Goal: Task Accomplishment & Management: Use online tool/utility

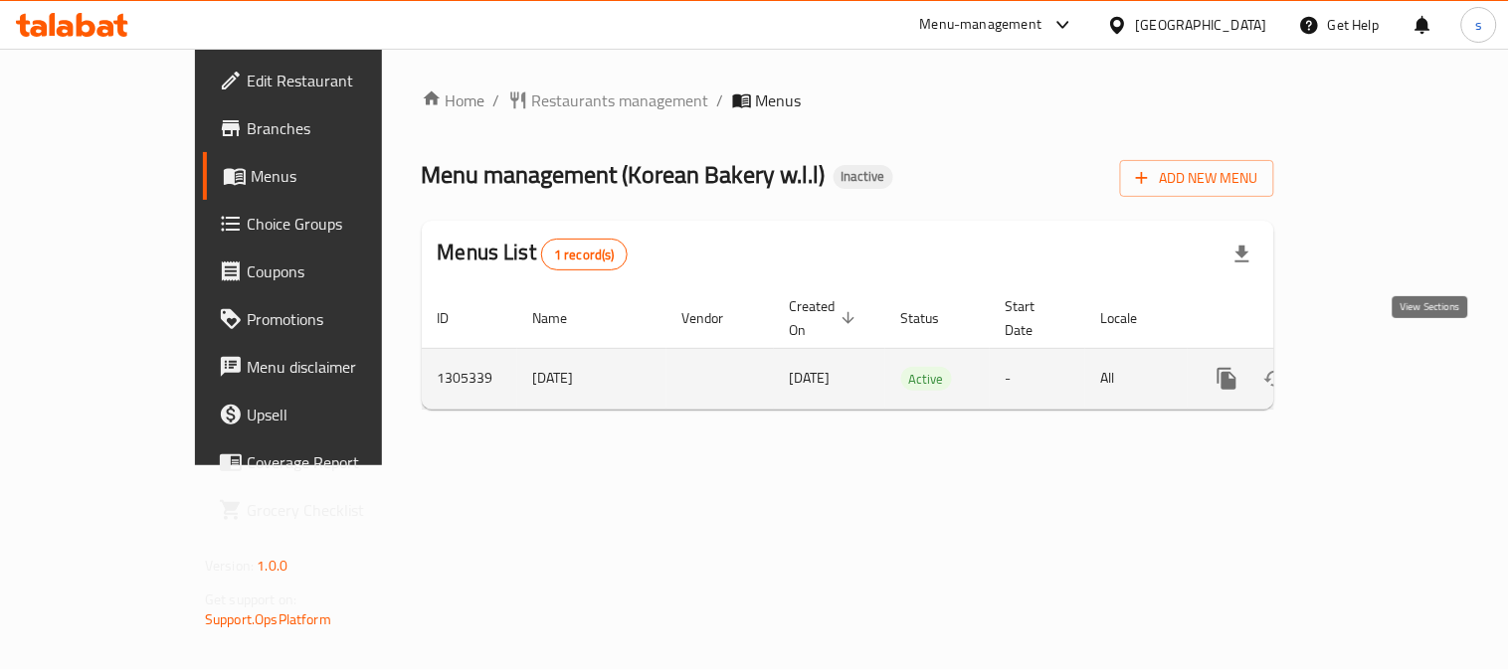
click at [1380, 370] on icon "enhanced table" at bounding box center [1371, 379] width 18 height 18
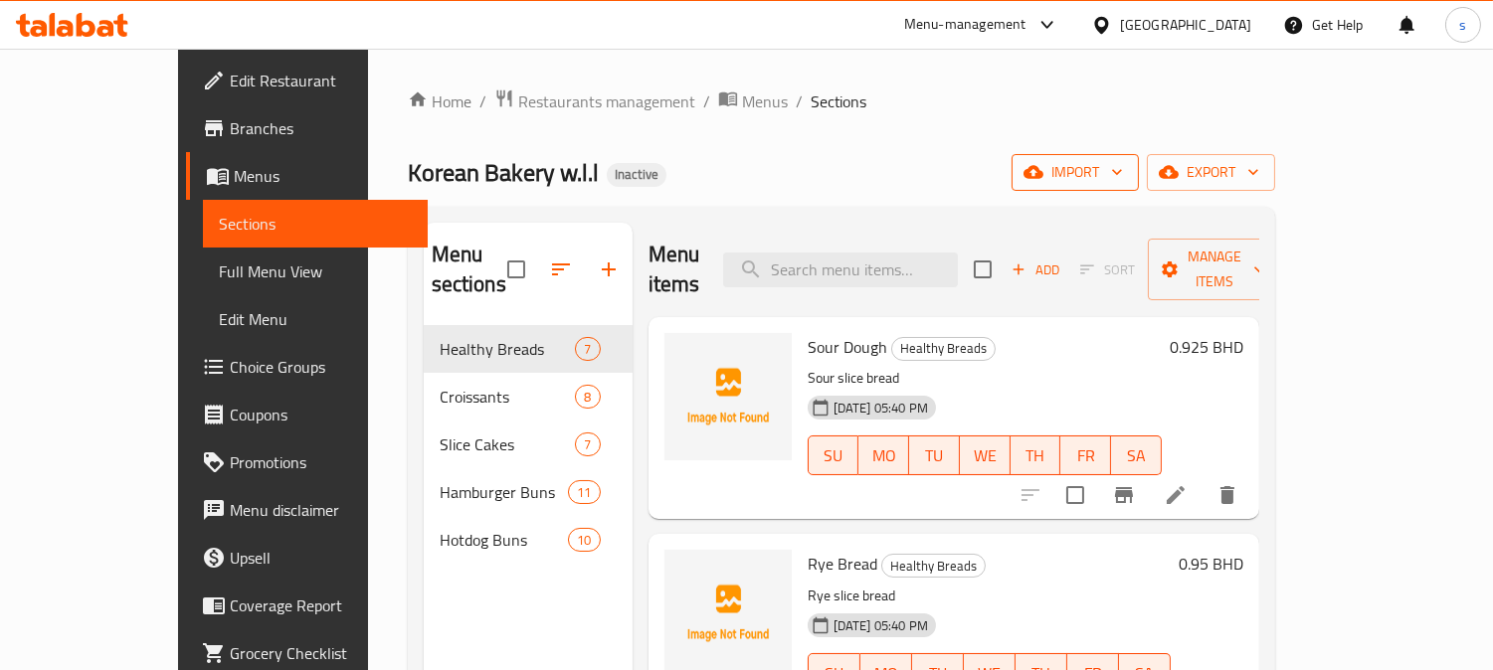
click at [1127, 169] on icon "button" at bounding box center [1117, 172] width 20 height 20
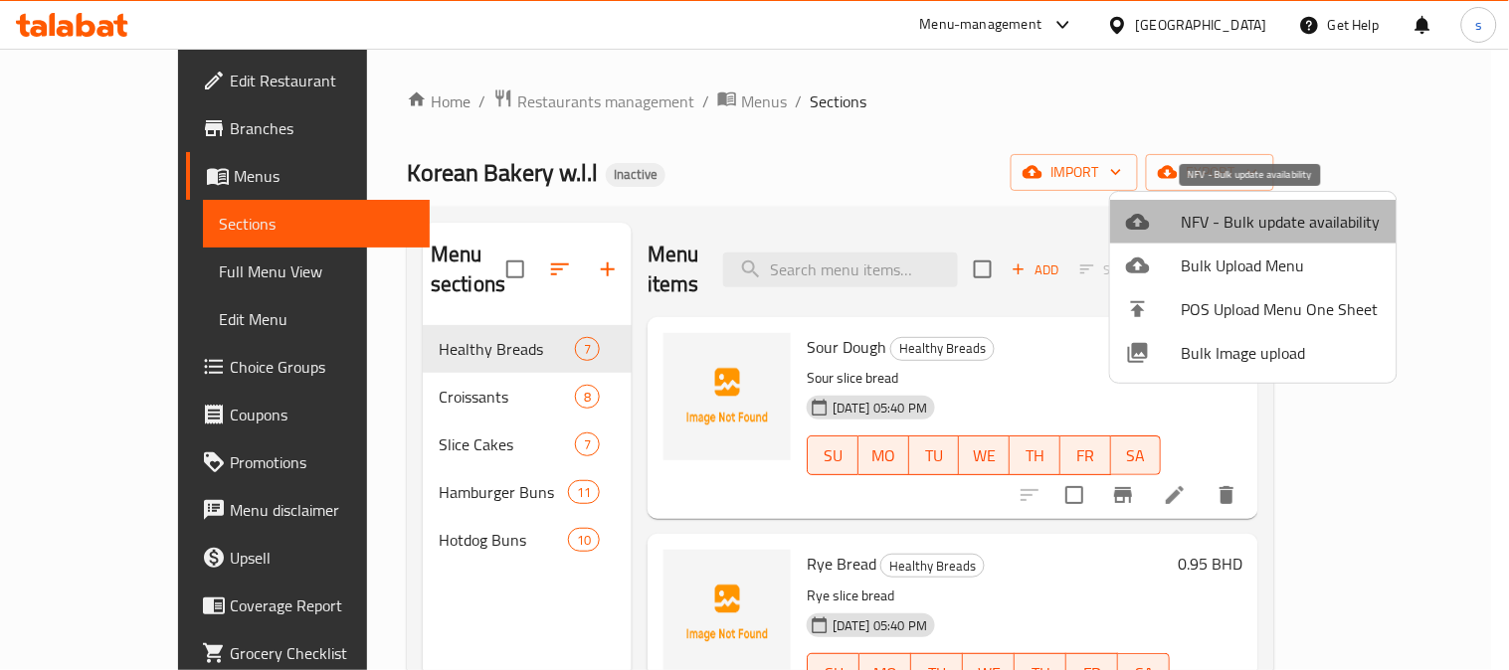
click at [1286, 224] on span "NFV - Bulk update availability" at bounding box center [1281, 222] width 199 height 24
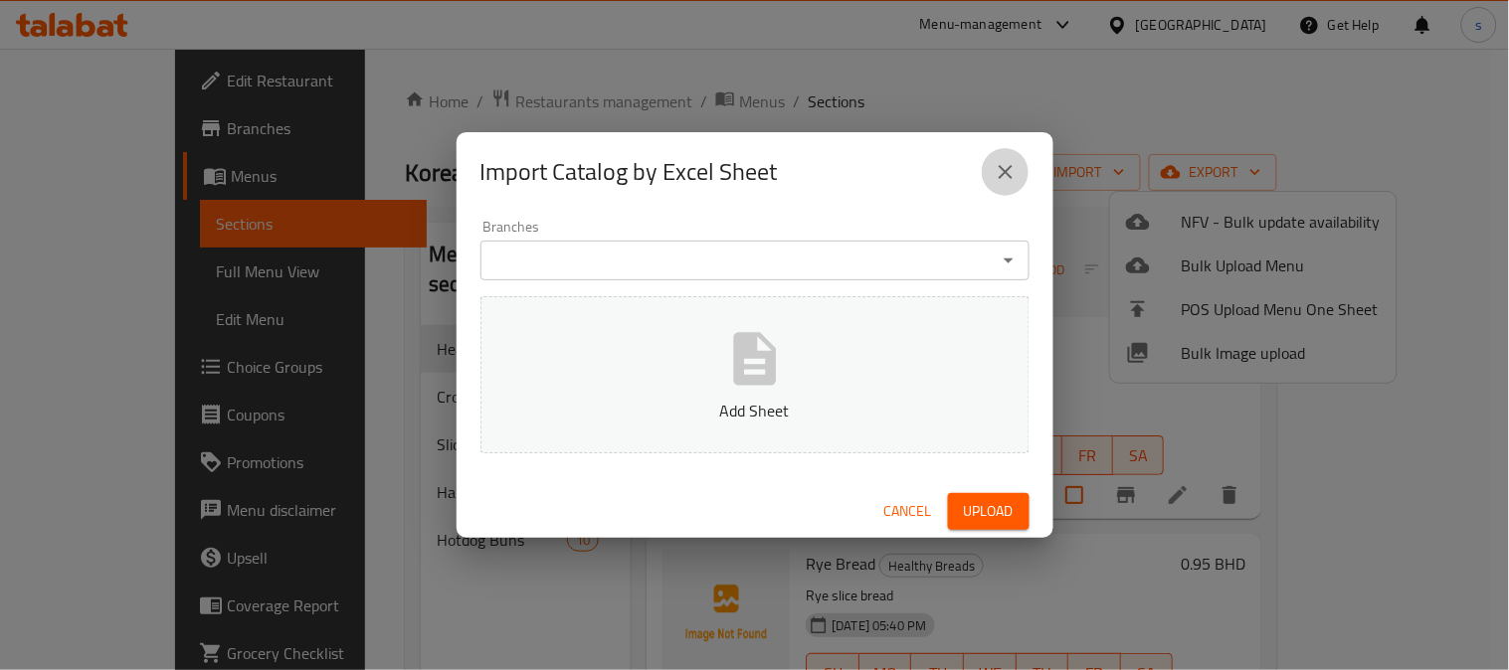
click at [1003, 167] on icon "close" at bounding box center [1006, 172] width 24 height 24
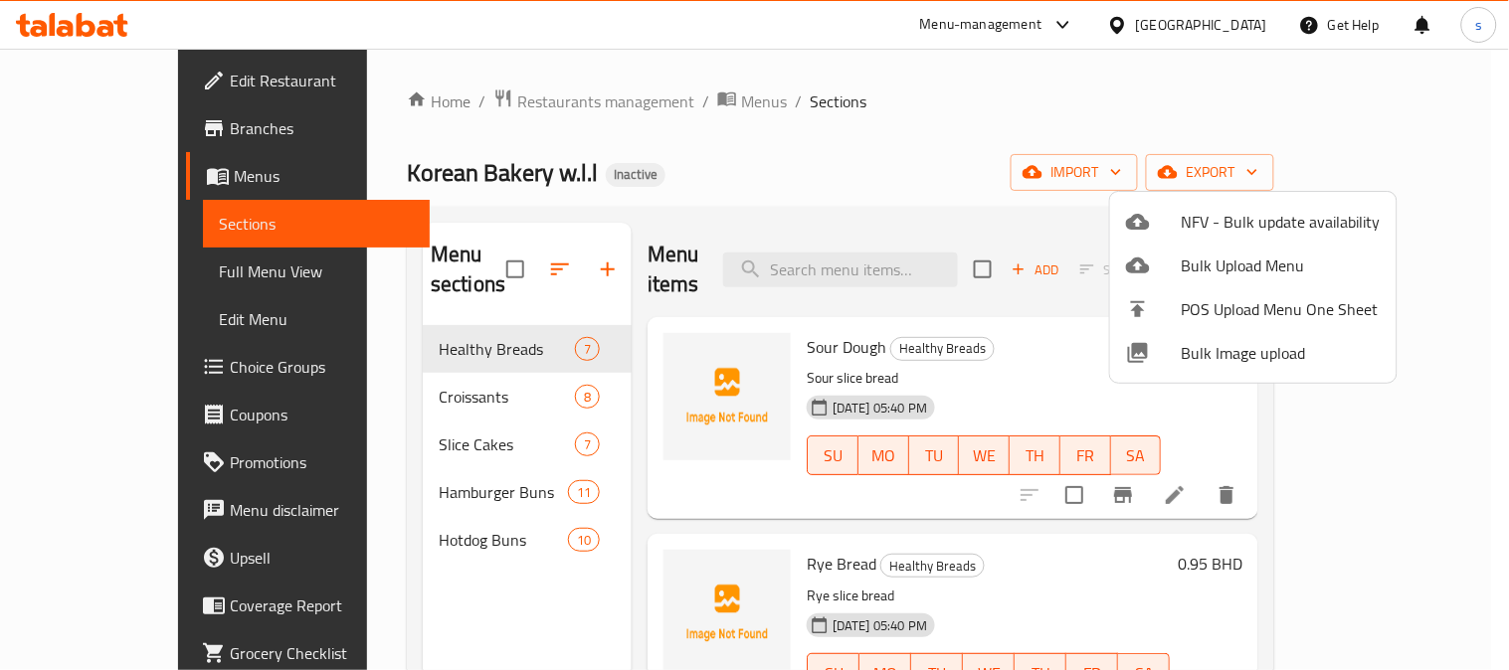
click at [1234, 359] on span "Bulk Image upload" at bounding box center [1281, 353] width 199 height 24
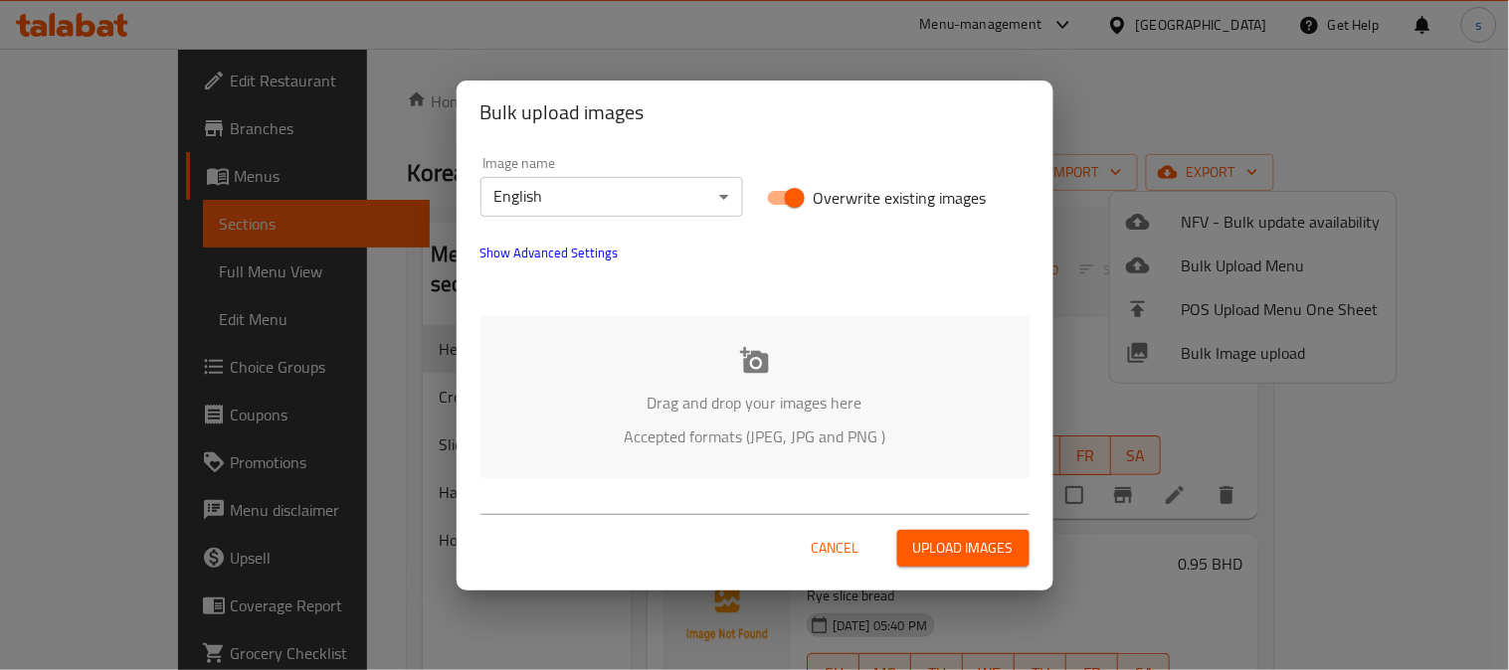
click at [1125, 90] on div "Bulk upload images Image name English ​ Overwrite existing images Show Advanced…" at bounding box center [754, 335] width 1509 height 670
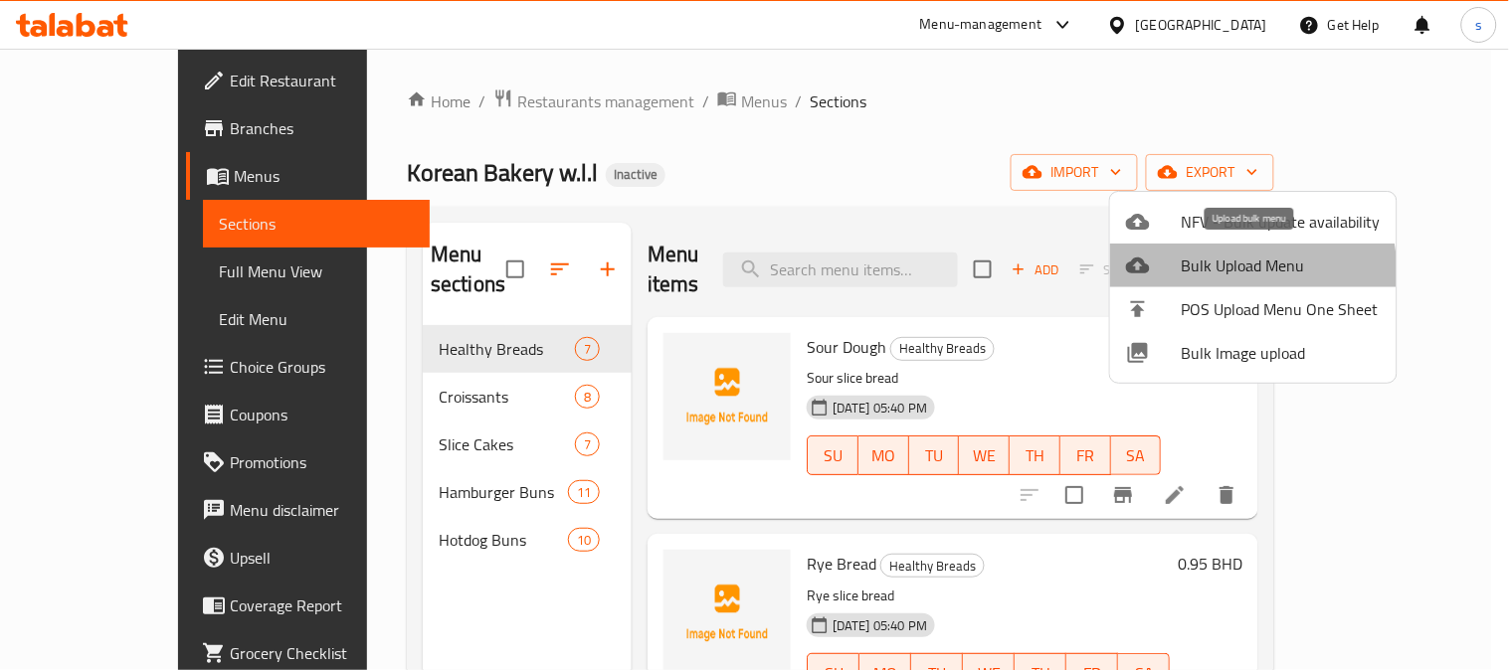
click at [1228, 272] on span "Bulk Upload Menu" at bounding box center [1281, 266] width 199 height 24
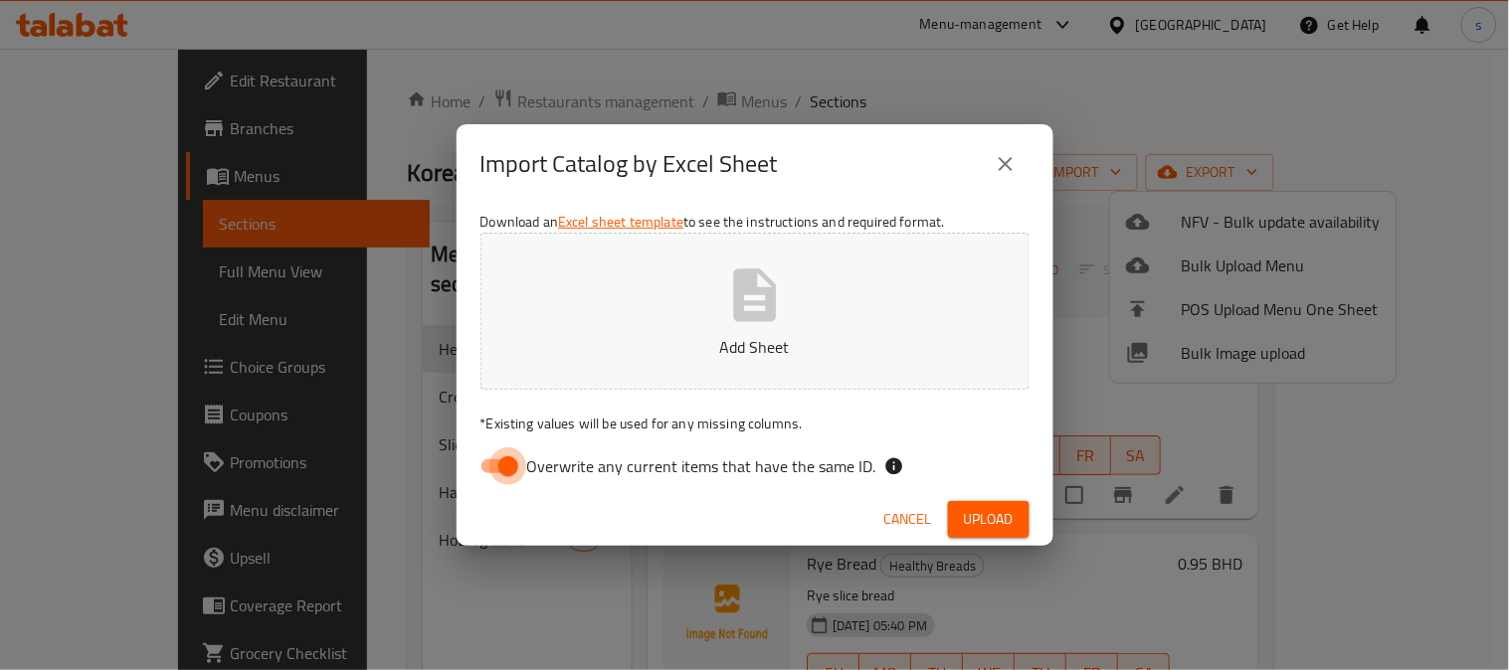
click at [492, 468] on input "Overwrite any current items that have the same ID." at bounding box center [508, 467] width 113 height 38
checkbox input "false"
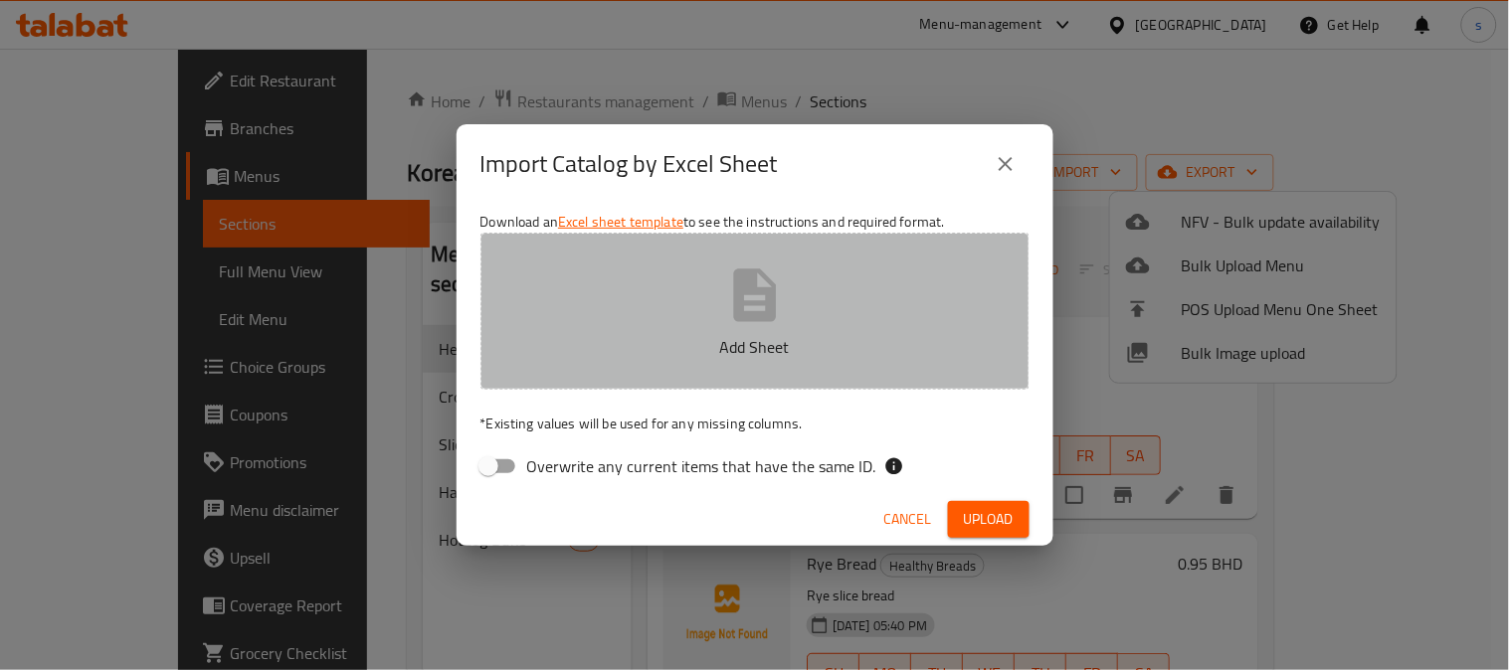
click at [756, 304] on icon "button" at bounding box center [754, 295] width 43 height 53
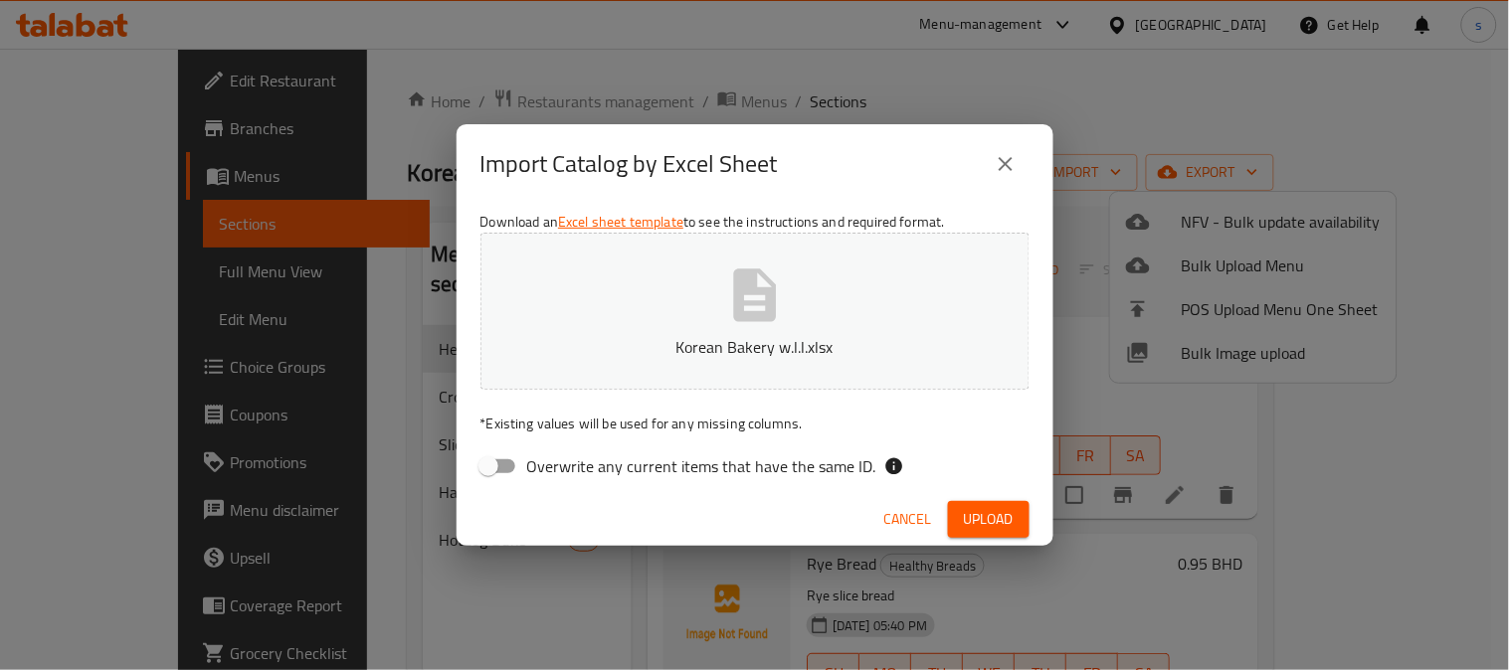
click at [982, 515] on span "Upload" at bounding box center [989, 519] width 50 height 25
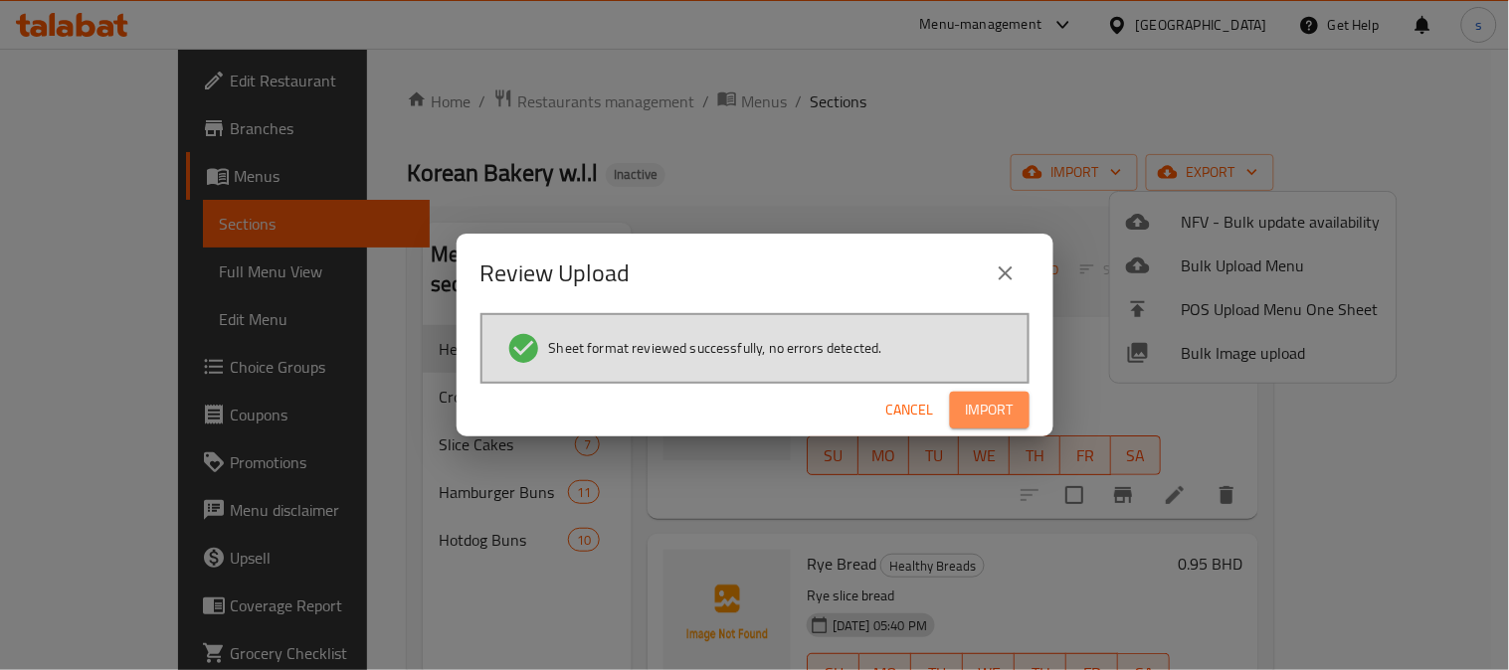
click at [980, 406] on span "Import" at bounding box center [990, 410] width 48 height 25
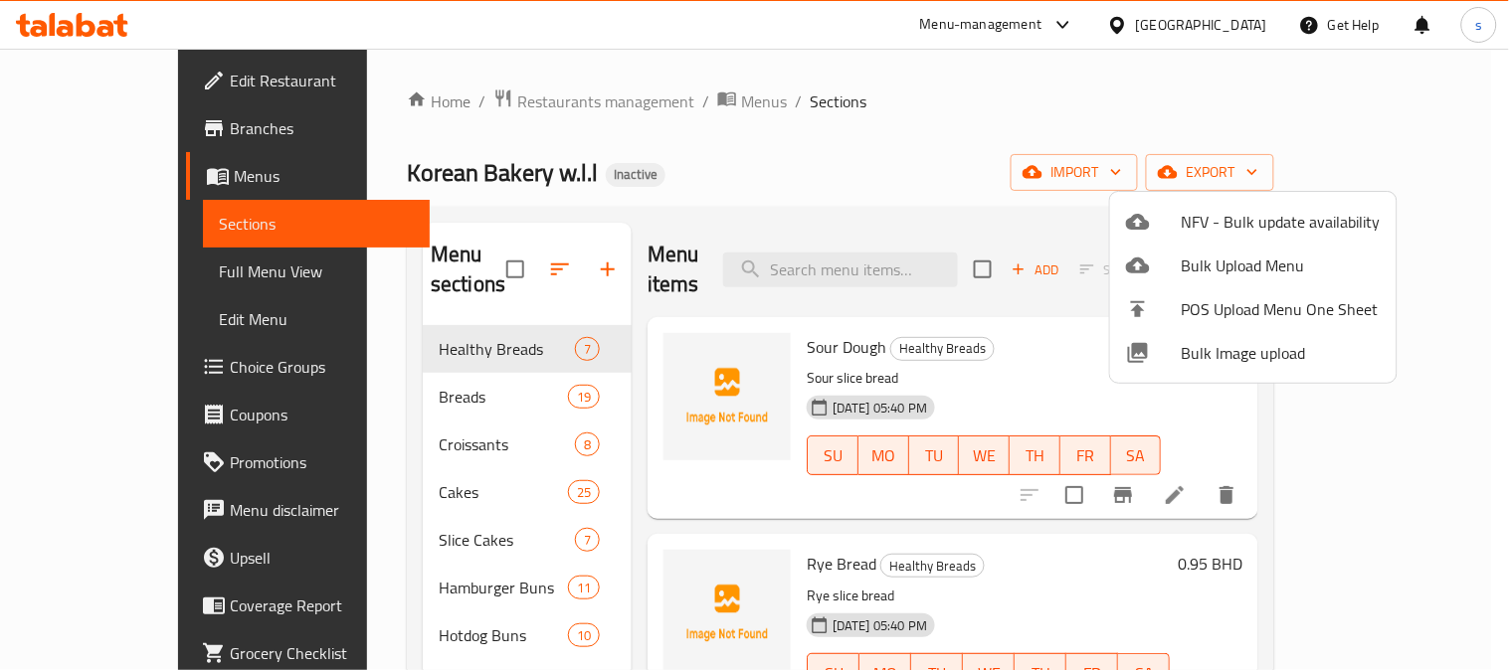
click at [120, 270] on div at bounding box center [754, 335] width 1509 height 670
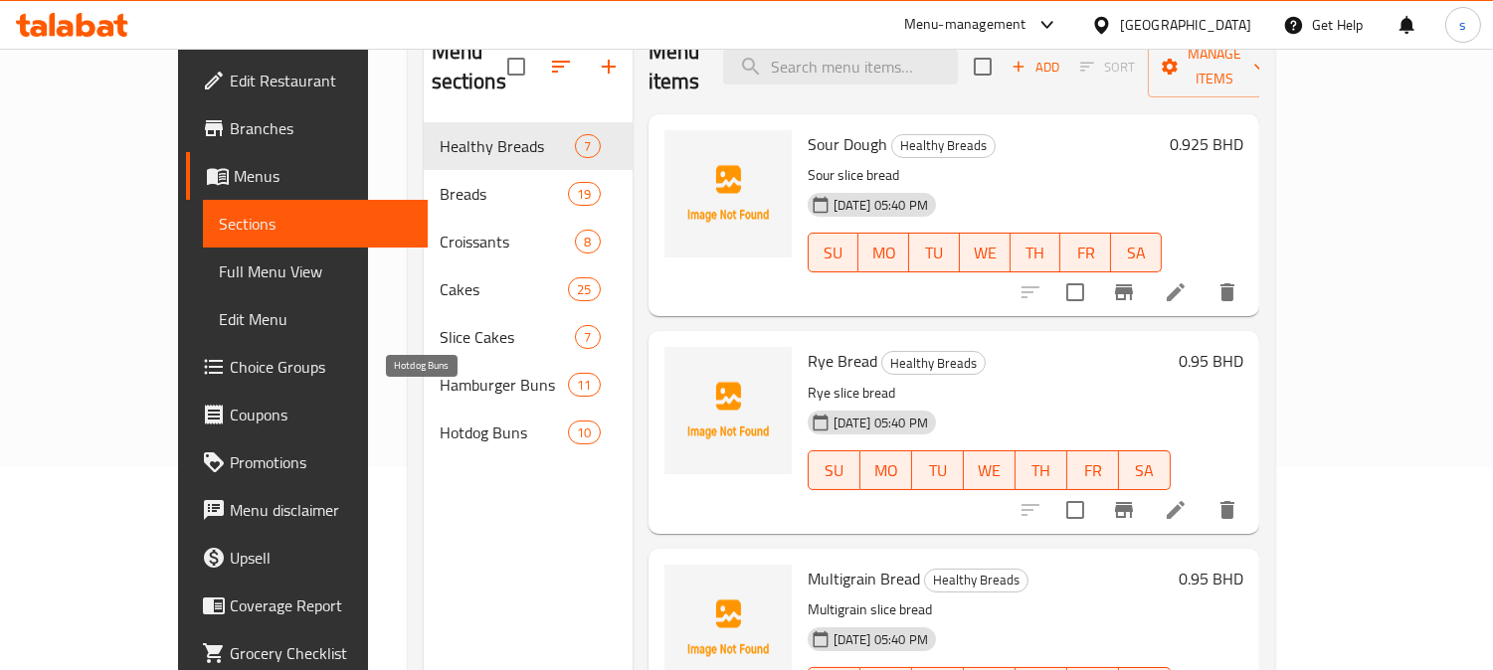
scroll to position [221, 0]
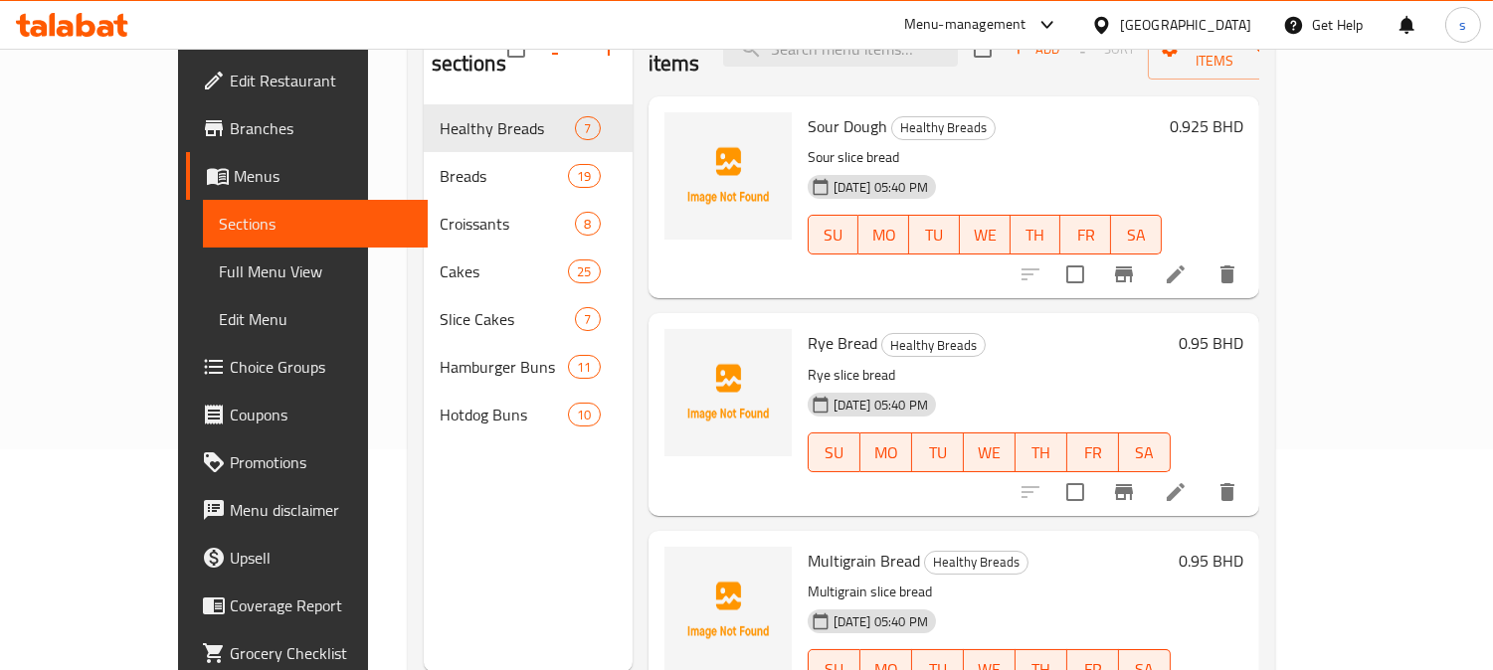
click at [219, 272] on span "Full Menu View" at bounding box center [315, 272] width 193 height 24
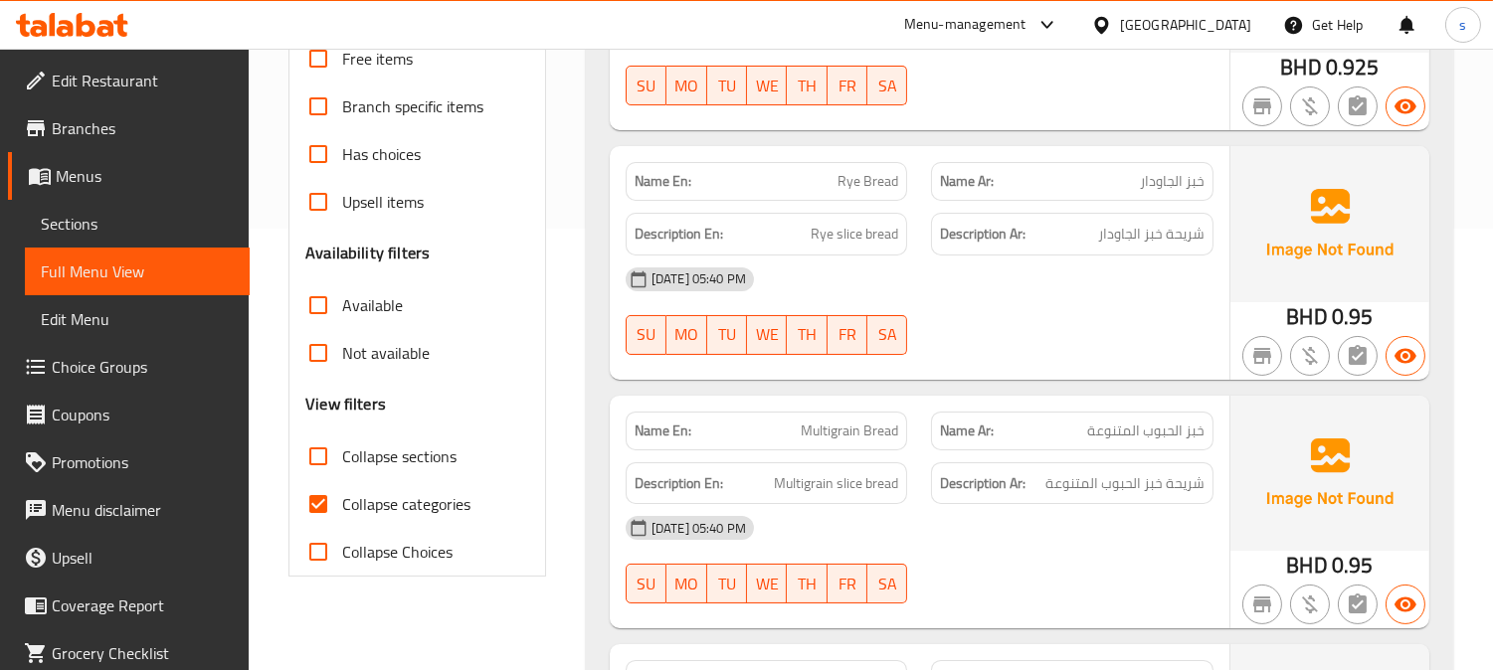
scroll to position [552, 0]
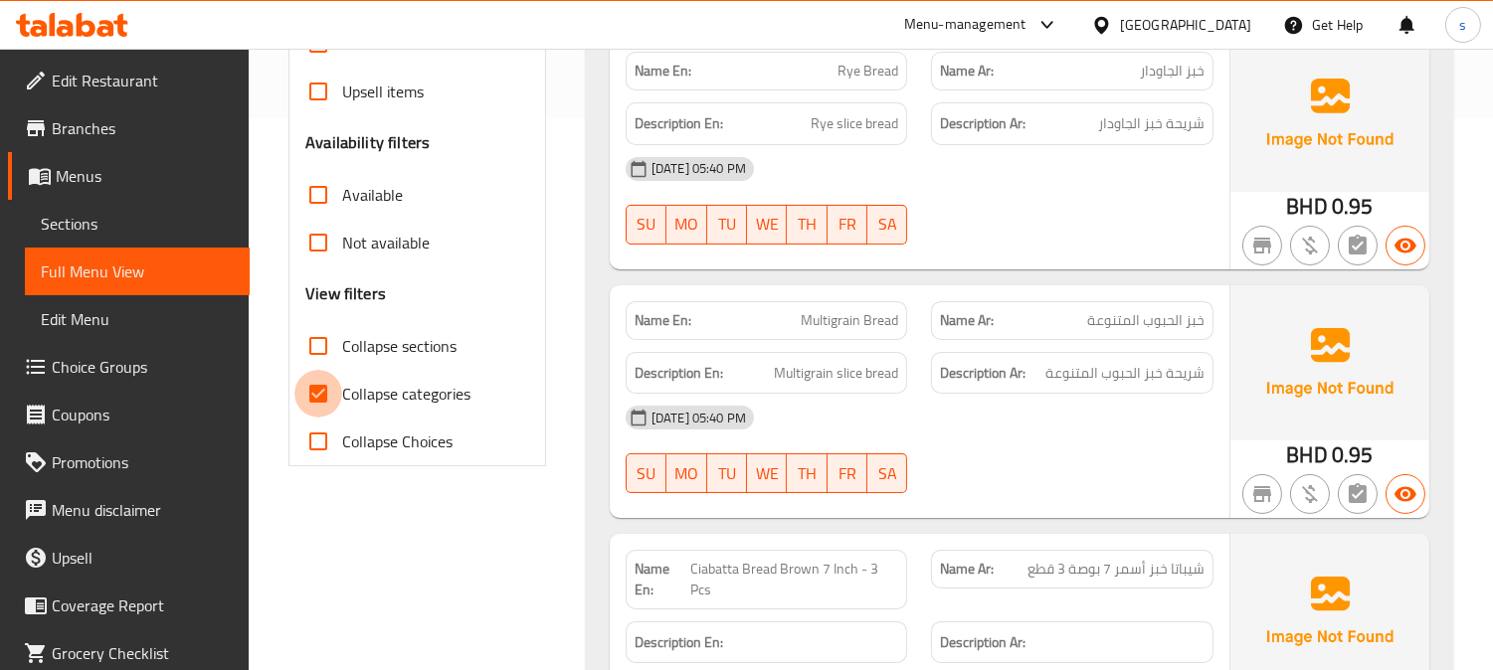
click at [328, 389] on input "Collapse categories" at bounding box center [318, 394] width 48 height 48
checkbox input "false"
click at [325, 348] on input "Collapse sections" at bounding box center [318, 346] width 48 height 48
checkbox input "true"
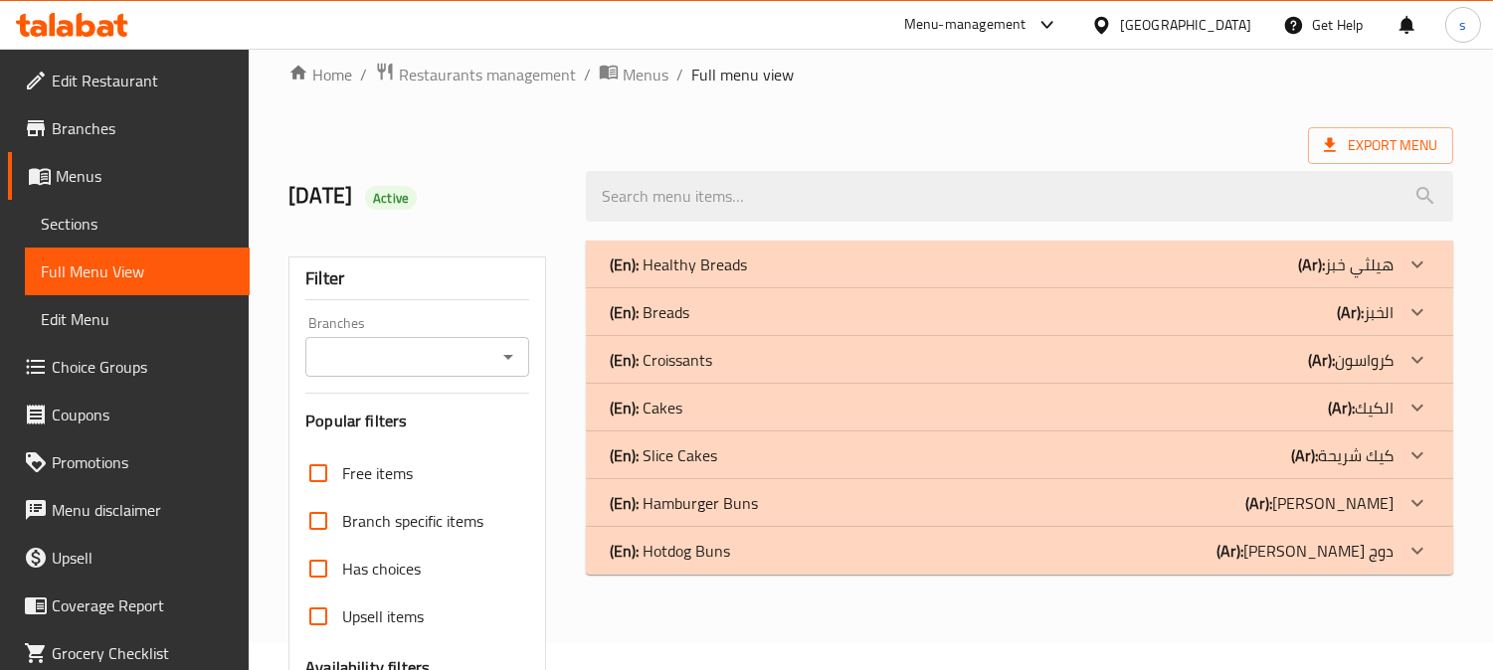
scroll to position [0, 0]
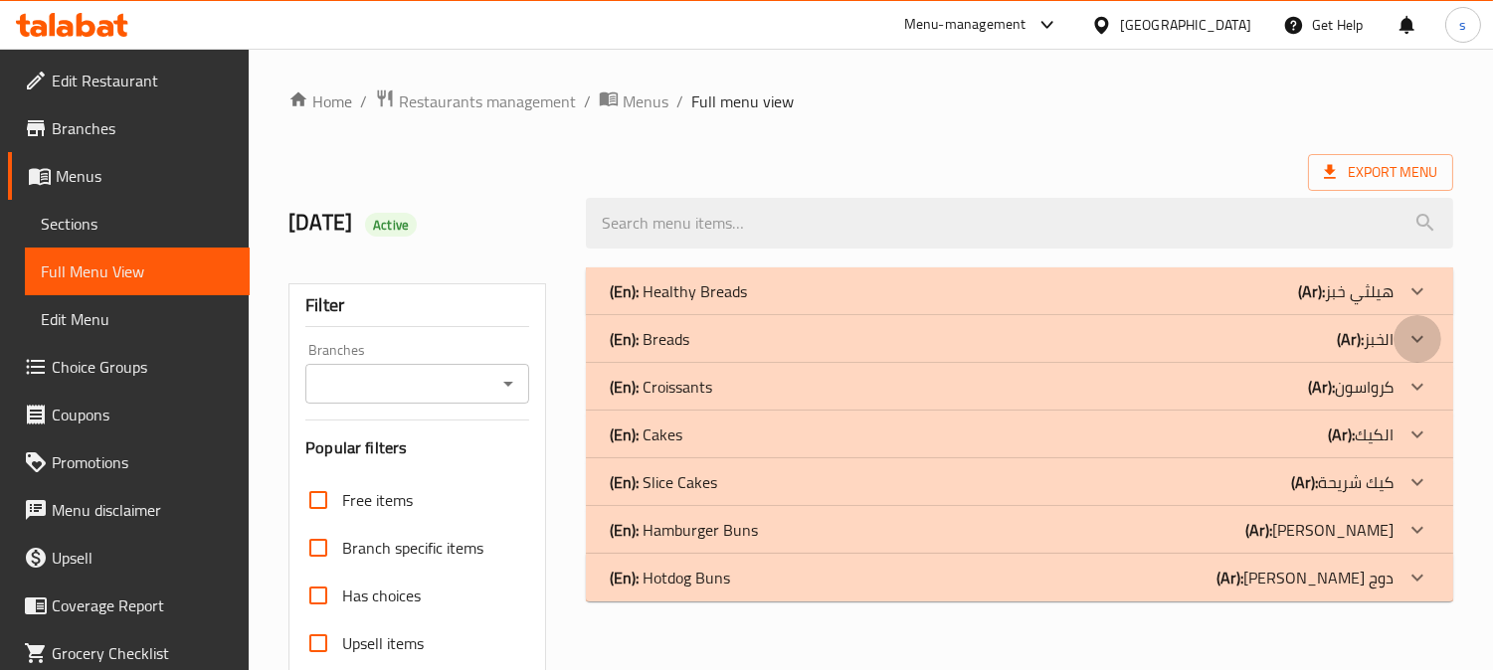
click at [1419, 294] on icon at bounding box center [1417, 290] width 12 height 7
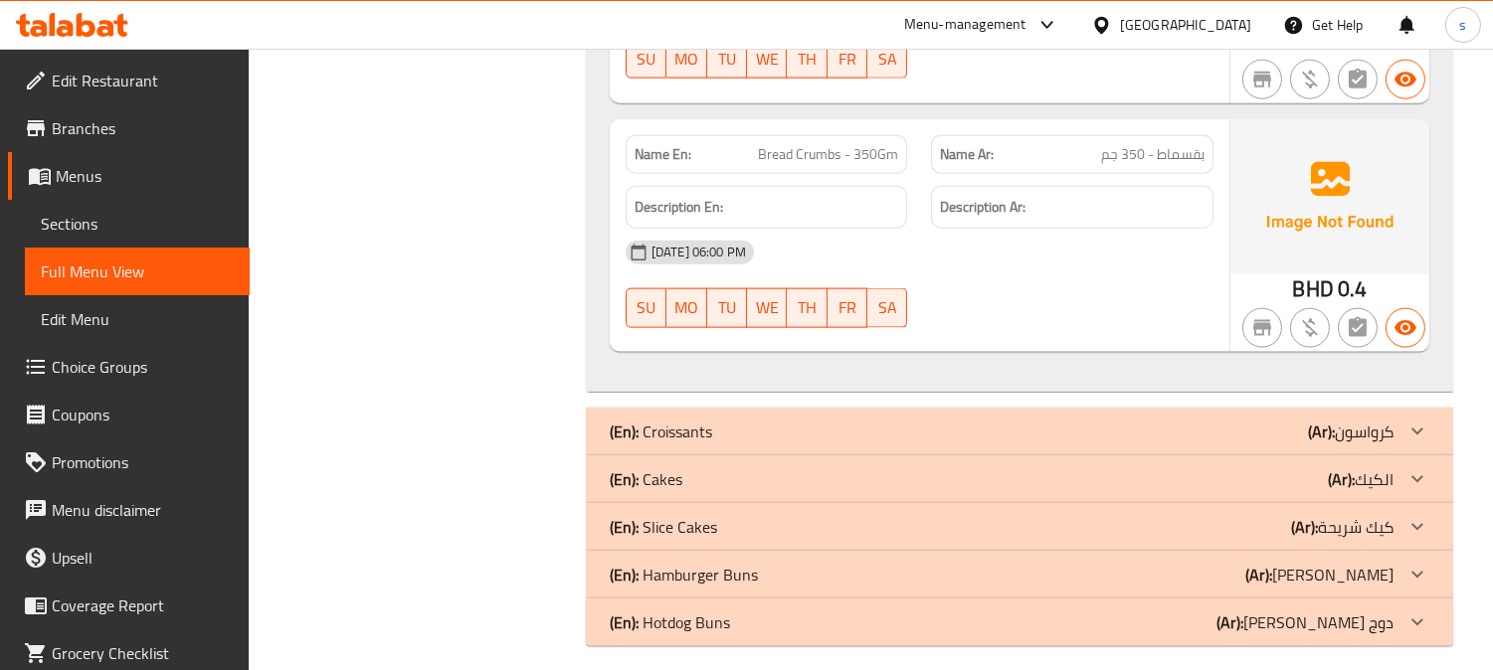
scroll to position [4782, 0]
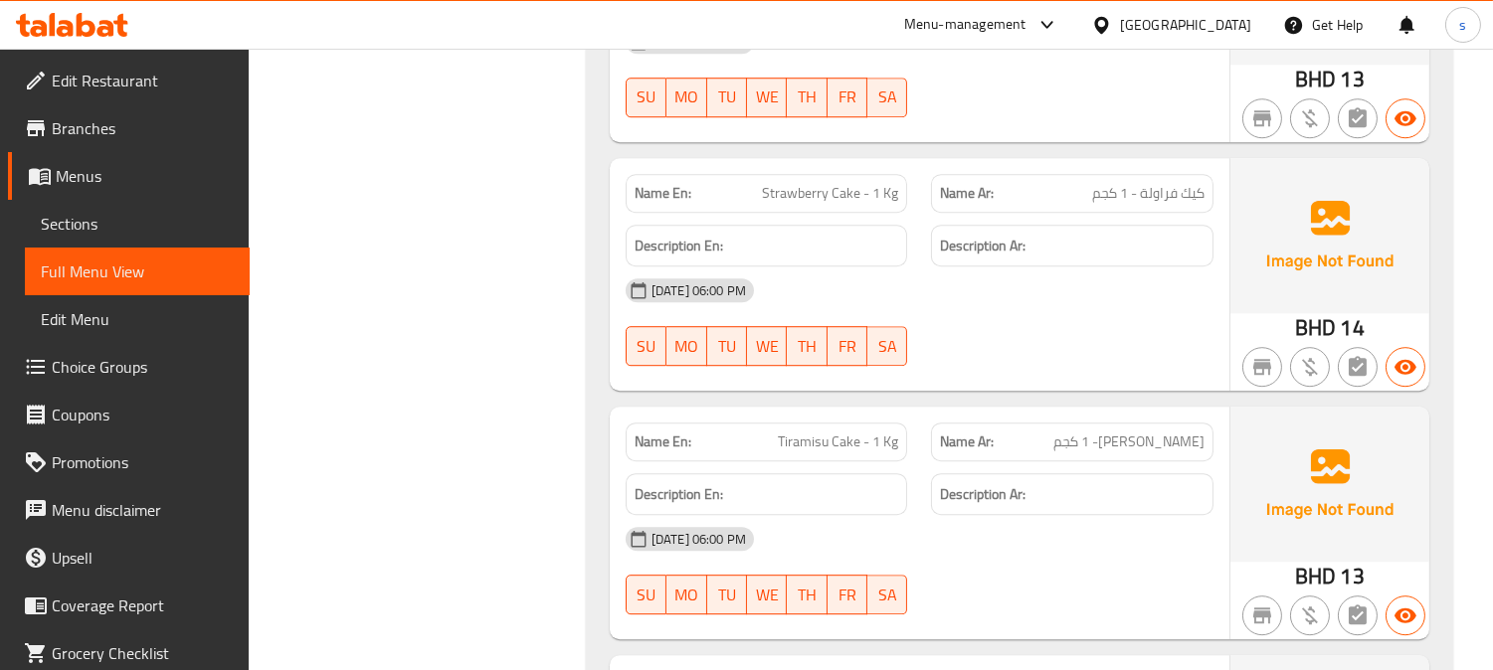
scroll to position [10312, 0]
